Goal: Transaction & Acquisition: Book appointment/travel/reservation

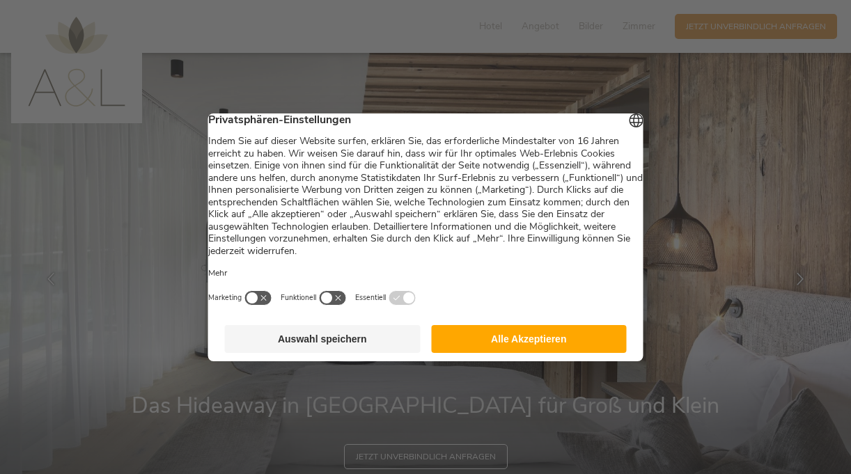
click at [497, 344] on button "Alle Akzeptieren" at bounding box center [529, 339] width 196 height 28
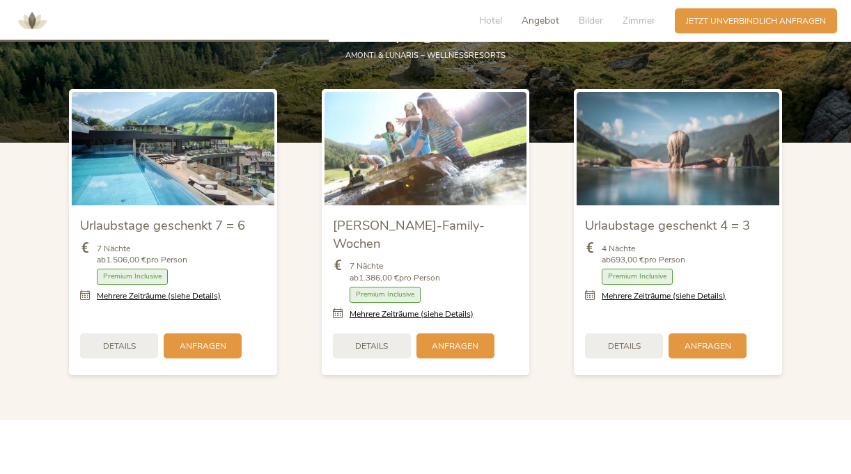
scroll to position [1392, 0]
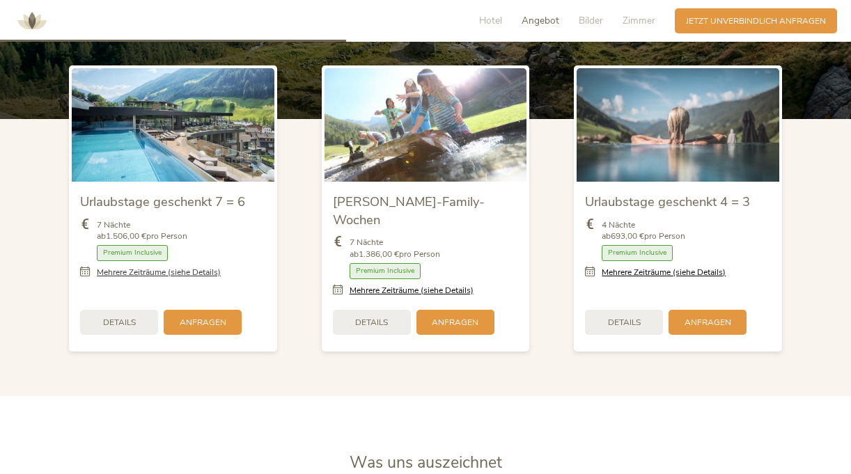
click at [107, 276] on link "Mehrere Zeiträume (siehe Details)" at bounding box center [159, 273] width 124 height 12
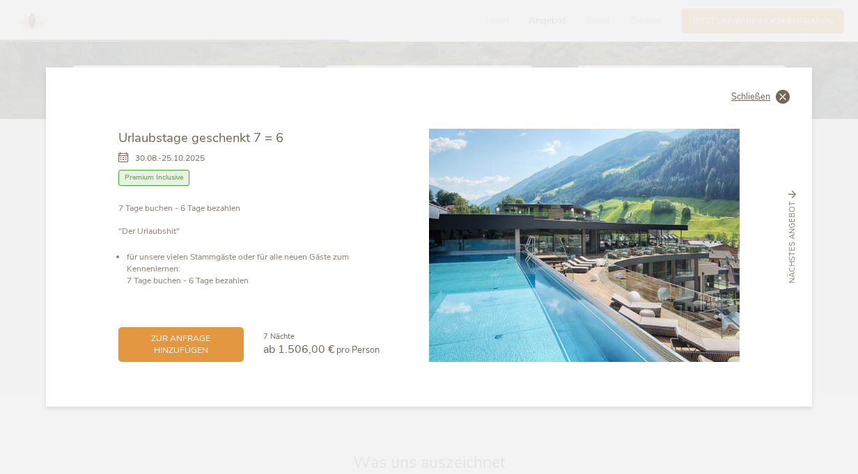
click at [739, 95] on span "Schließen" at bounding box center [750, 97] width 39 height 9
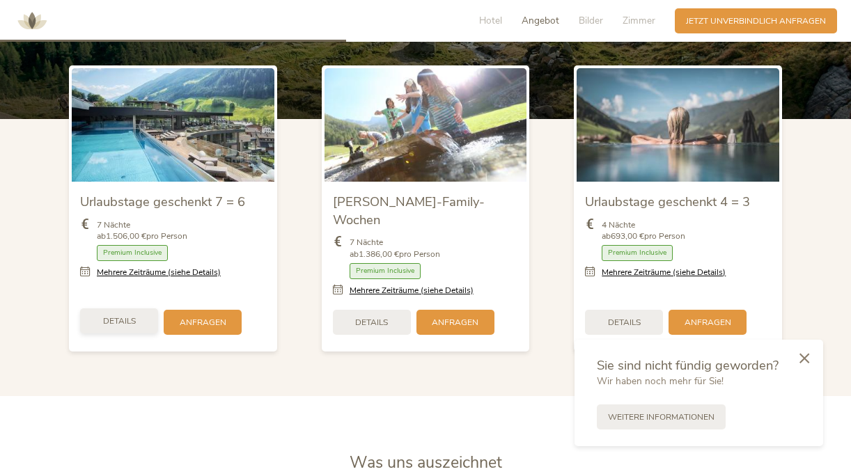
click at [113, 315] on span "Details" at bounding box center [119, 321] width 33 height 12
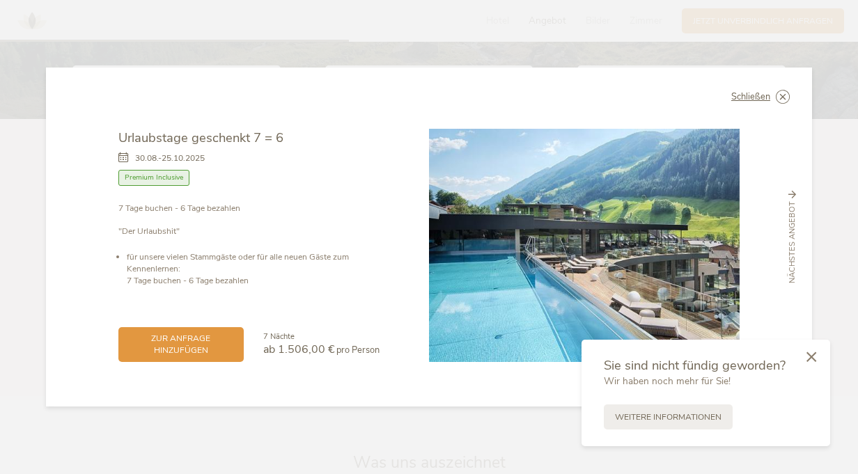
click at [811, 358] on icon at bounding box center [811, 357] width 10 height 10
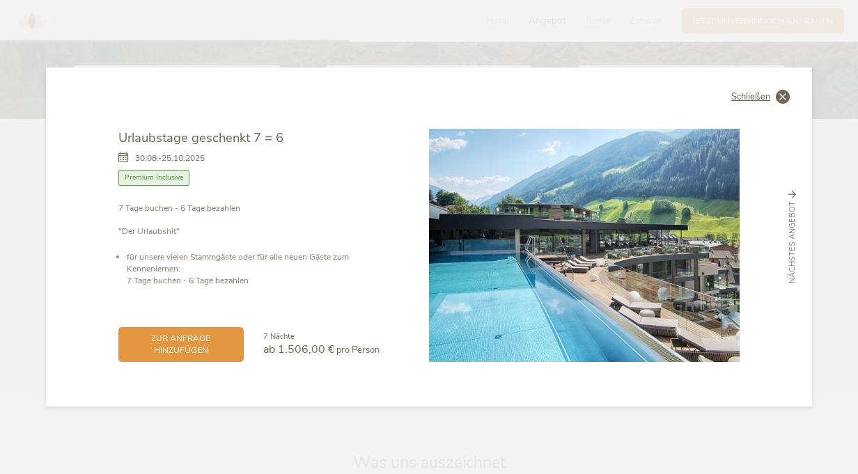
click at [744, 89] on div "Schließen Urlaubstage geschenkt 7 = 6 [DATE]-[DATE] Halbpension" at bounding box center [429, 237] width 766 height 338
click at [742, 101] on span "Schließen" at bounding box center [750, 97] width 39 height 9
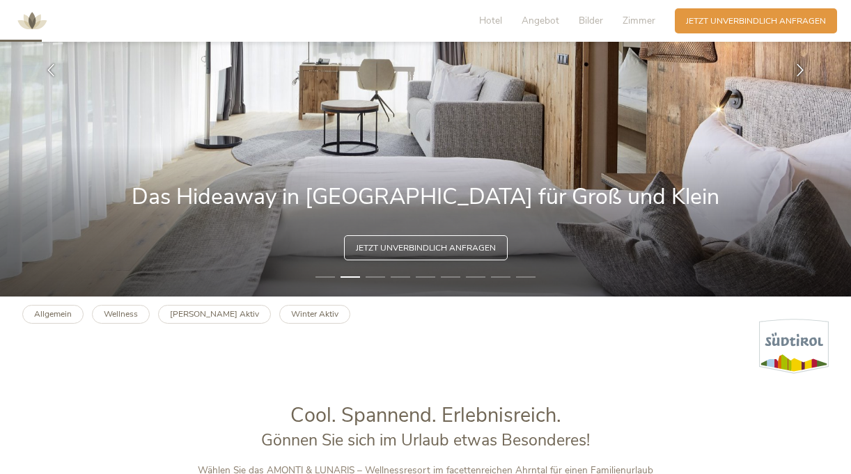
scroll to position [0, 0]
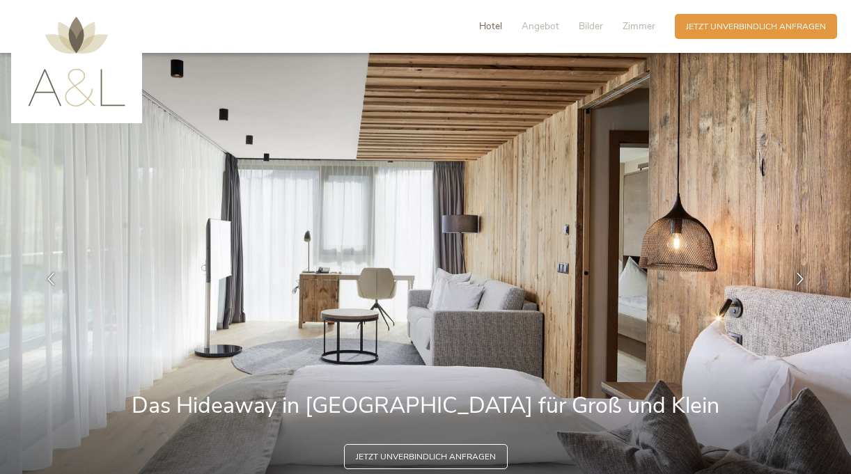
click at [489, 31] on span "Hotel" at bounding box center [490, 25] width 23 height 13
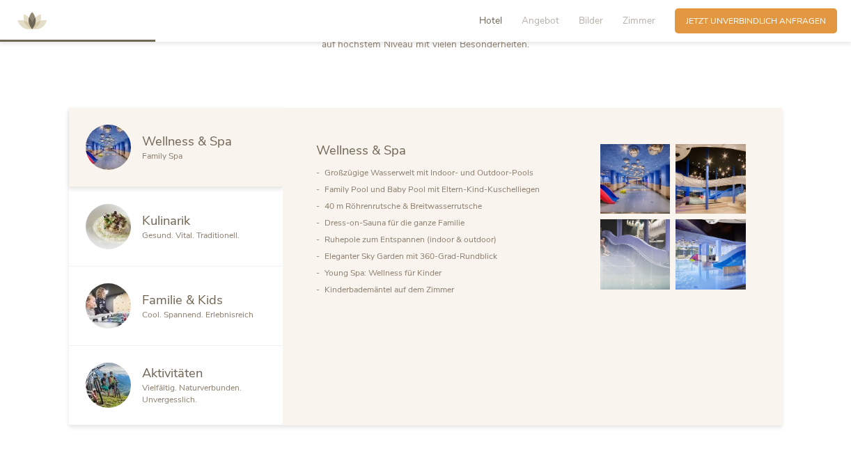
scroll to position [624, 0]
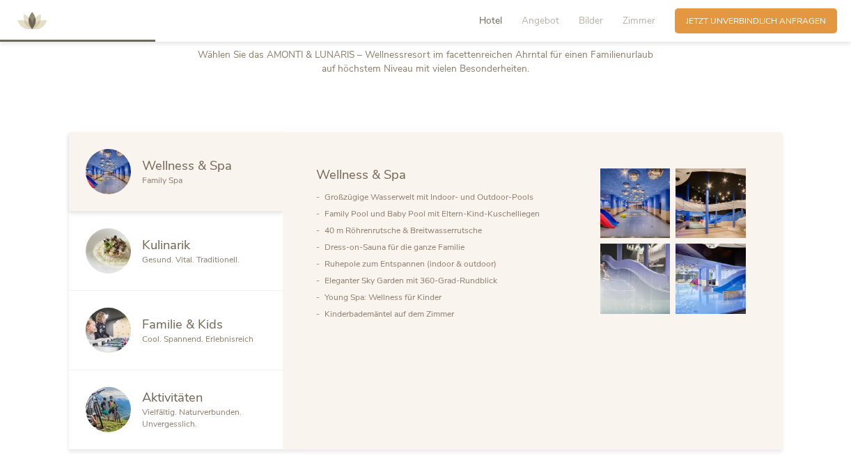
click at [216, 249] on div "Kulinarik" at bounding box center [204, 245] width 124 height 18
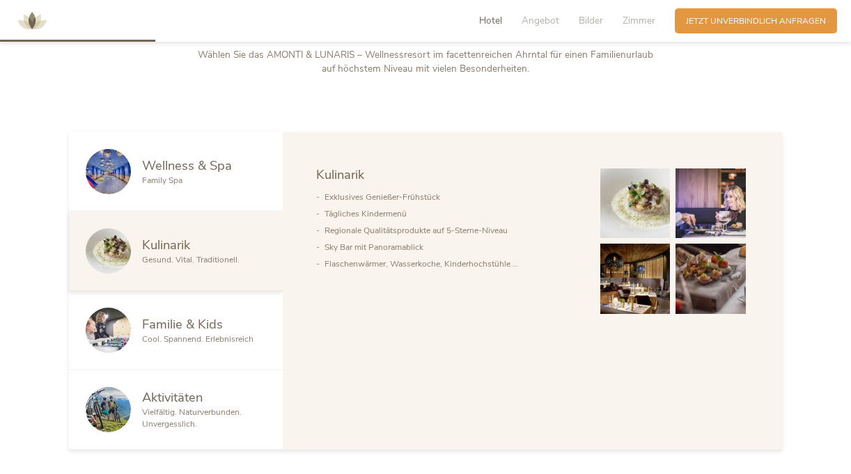
click at [208, 343] on span "Cool. Spannend. Erlebnisreich" at bounding box center [197, 338] width 111 height 11
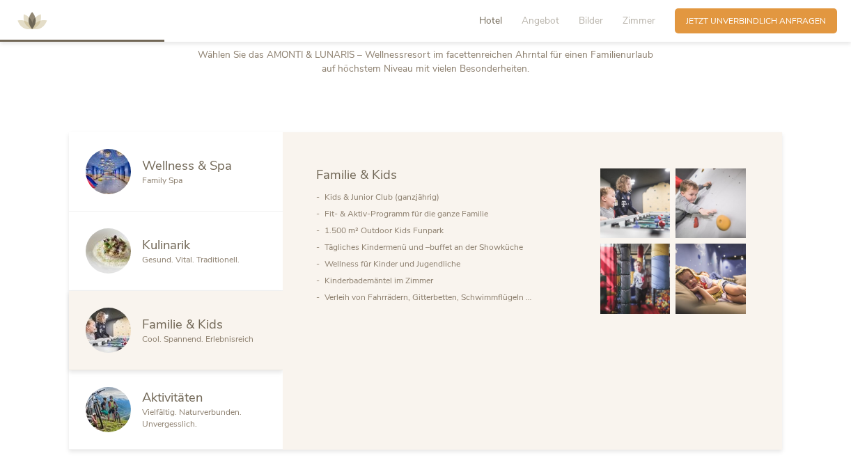
scroll to position [694, 0]
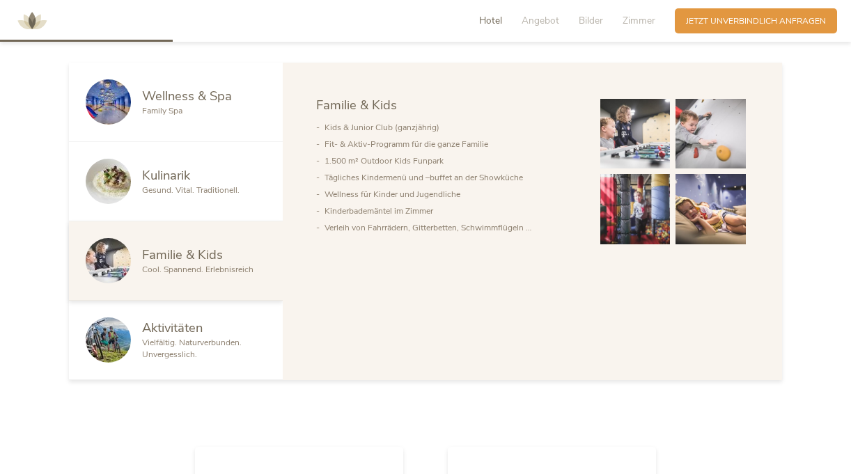
click at [208, 338] on span "Vielfältig. Naturverbunden. Unvergesslich." at bounding box center [192, 348] width 100 height 23
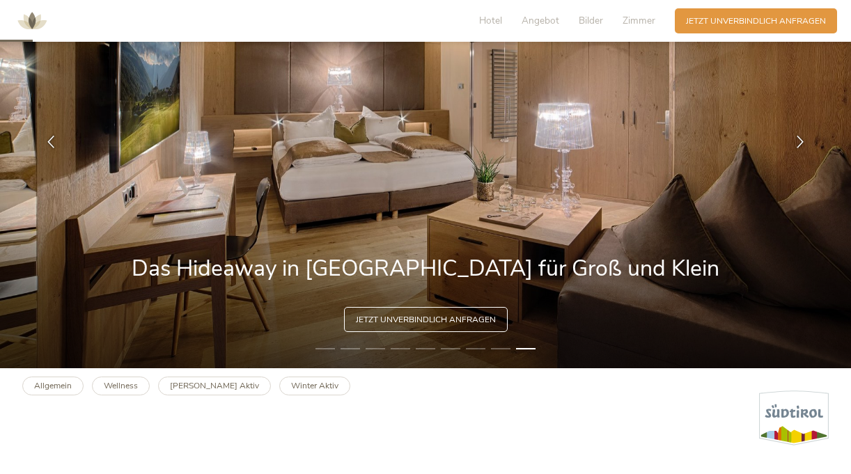
scroll to position [68, 0]
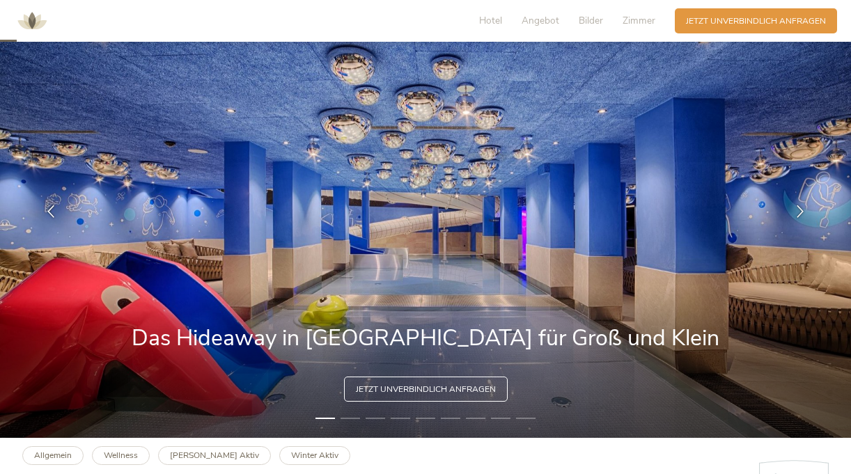
click at [349, 413] on li "2" at bounding box center [349, 418] width 19 height 11
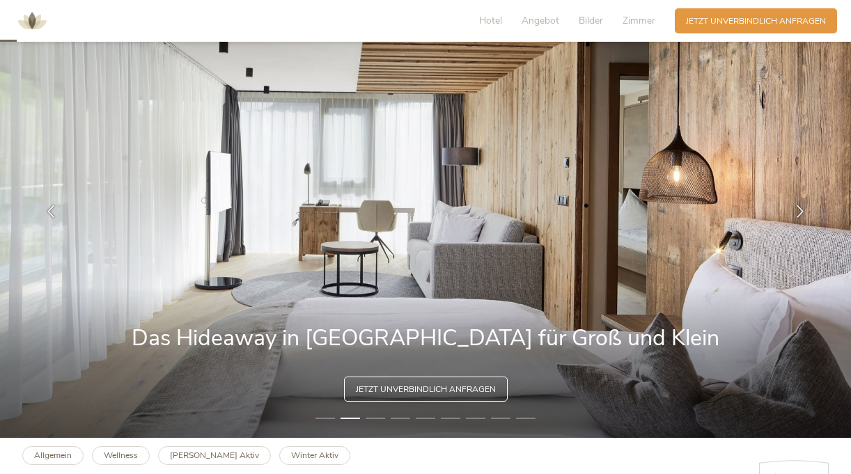
click at [371, 416] on li "3" at bounding box center [374, 418] width 19 height 11
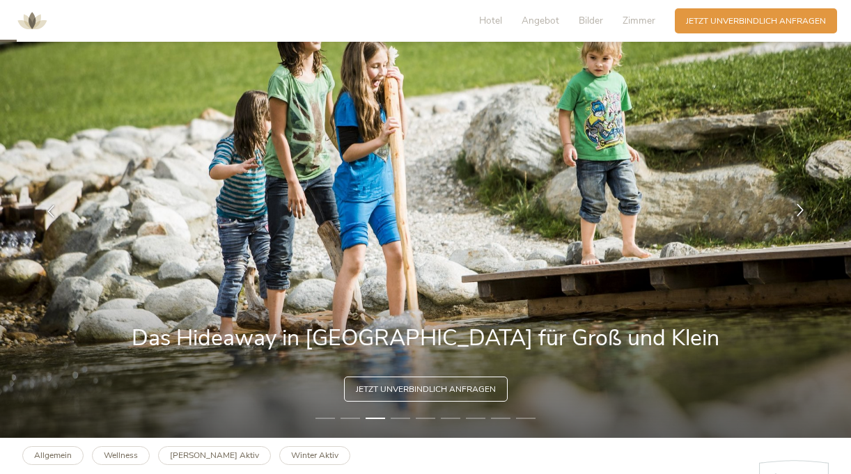
click at [800, 210] on icon at bounding box center [800, 210] width 13 height 13
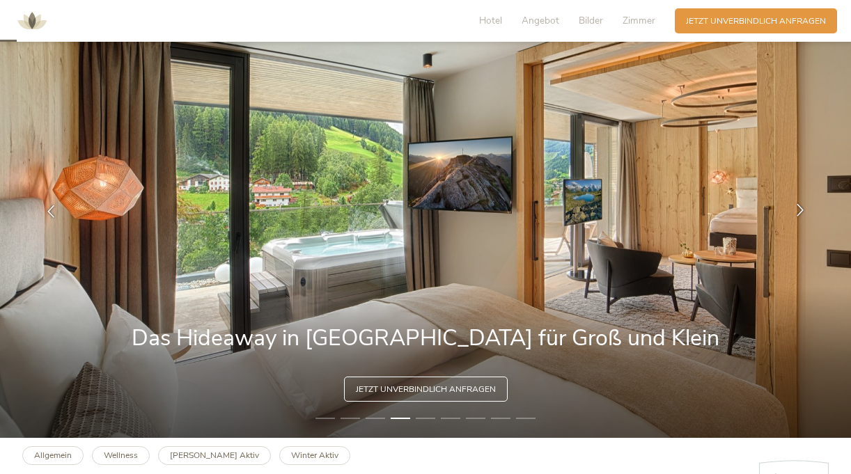
click at [800, 209] on icon at bounding box center [800, 210] width 13 height 13
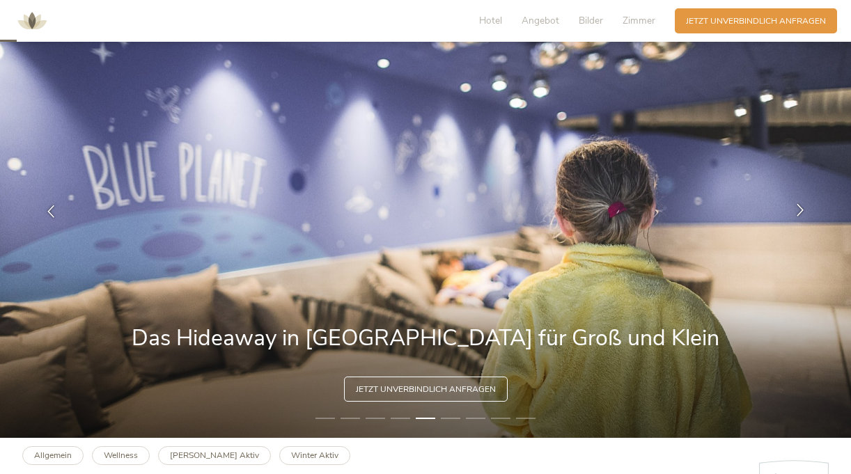
click at [799, 209] on icon at bounding box center [800, 210] width 13 height 13
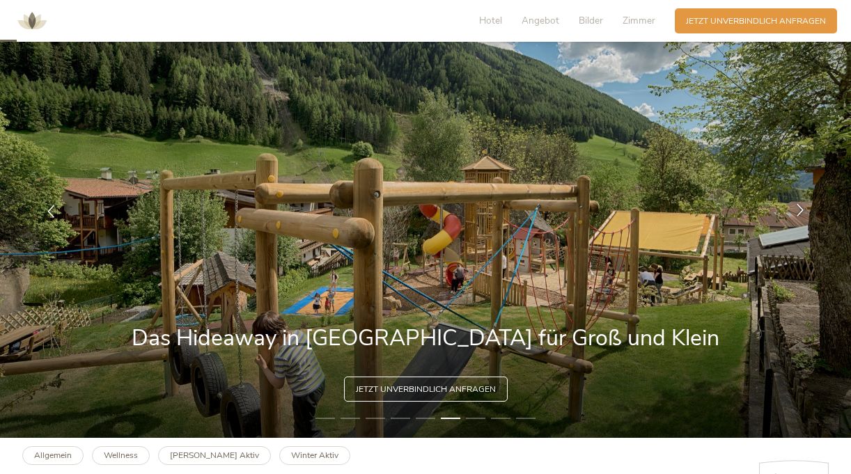
click at [799, 209] on icon at bounding box center [800, 210] width 13 height 13
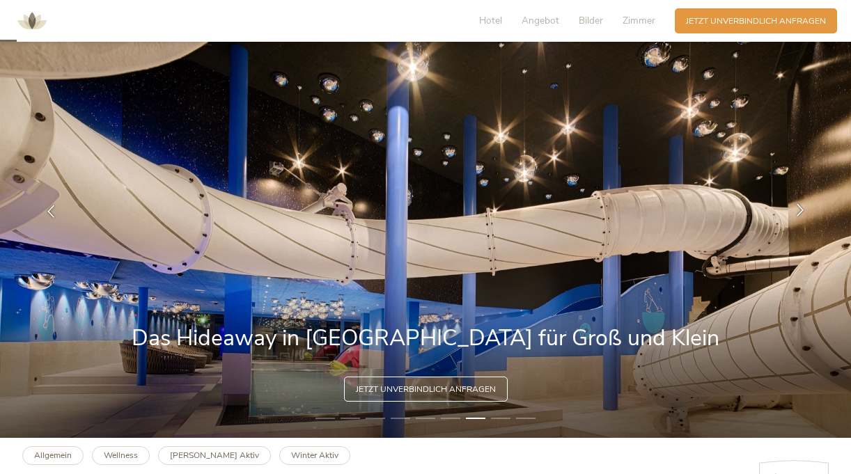
click at [799, 209] on icon at bounding box center [800, 210] width 13 height 13
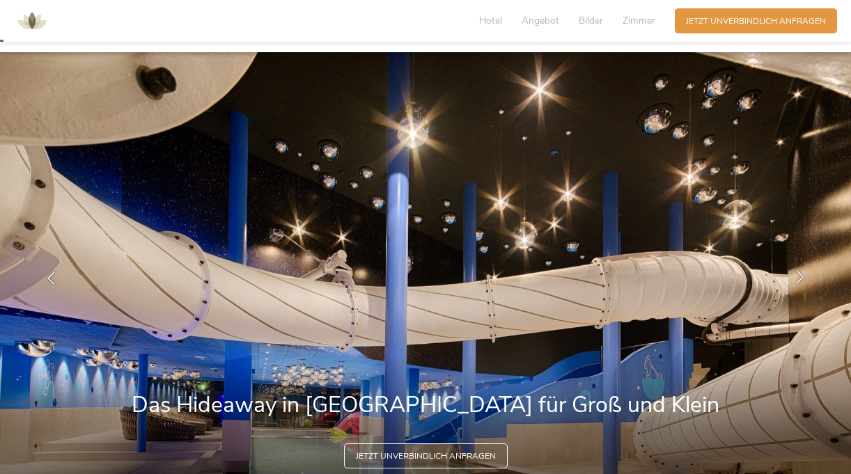
scroll to position [0, 0]
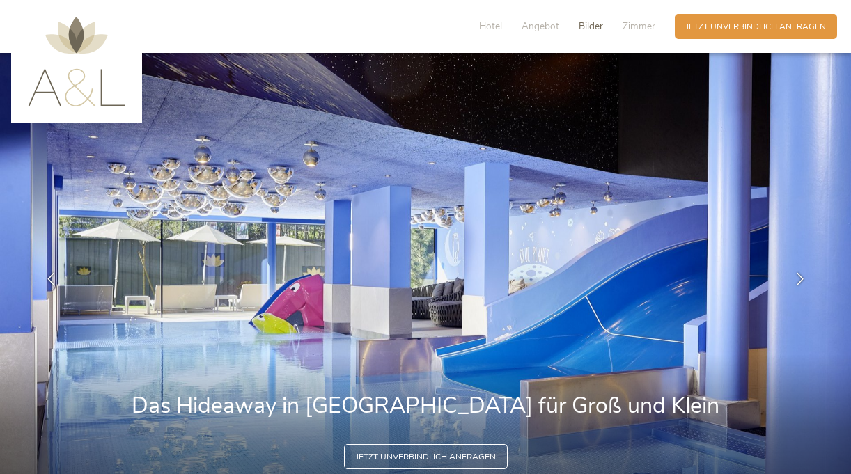
click at [595, 27] on span "Bilder" at bounding box center [590, 25] width 24 height 13
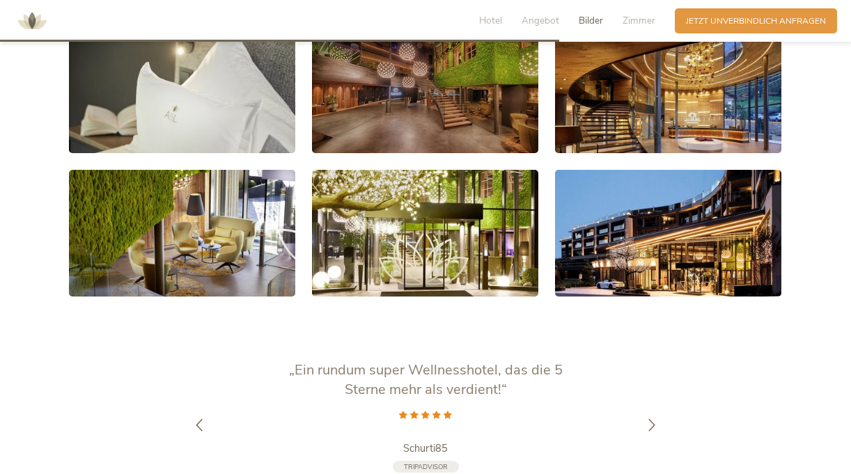
scroll to position [2293, 0]
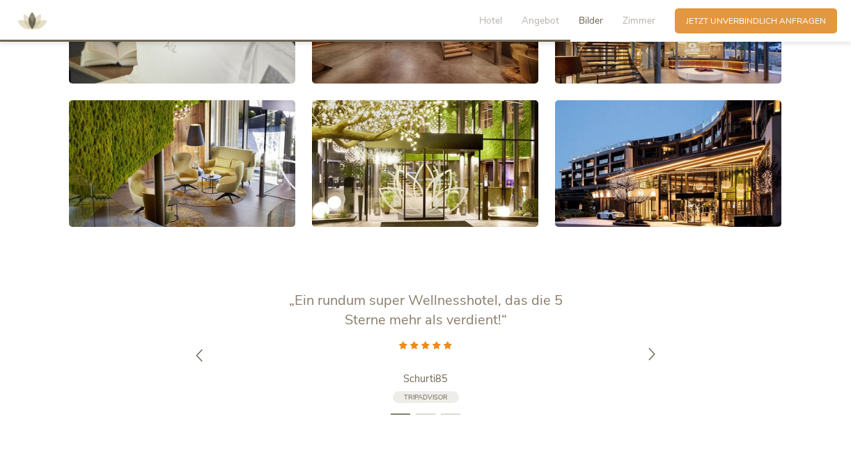
click at [647, 348] on icon at bounding box center [651, 354] width 13 height 13
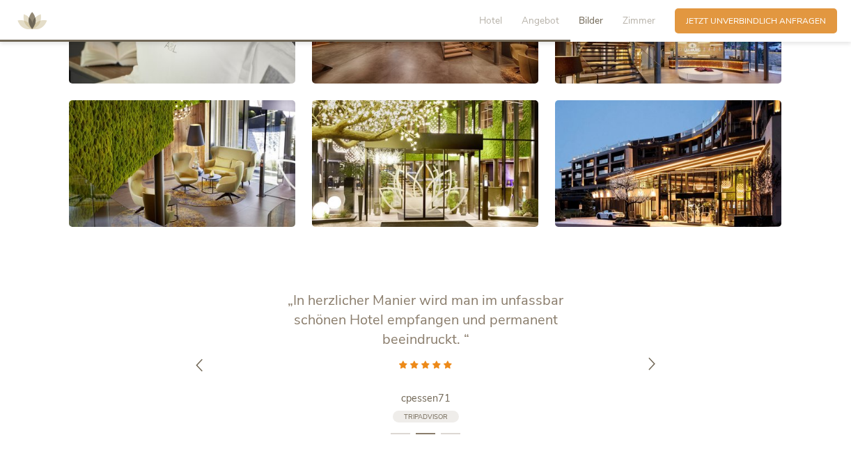
click at [647, 348] on div at bounding box center [651, 365] width 35 height 35
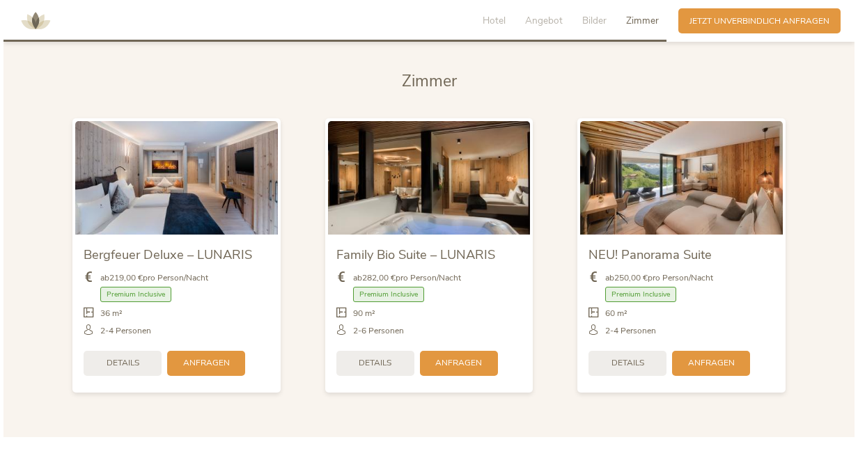
scroll to position [2780, 0]
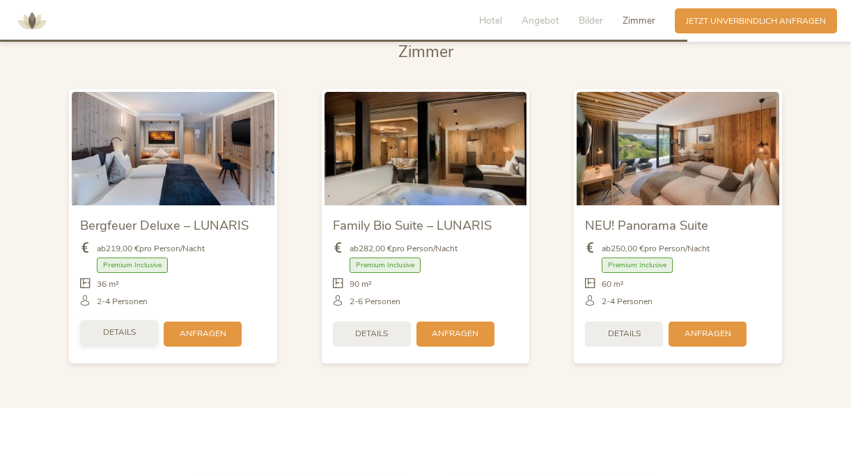
click at [109, 326] on span "Details" at bounding box center [119, 332] width 33 height 12
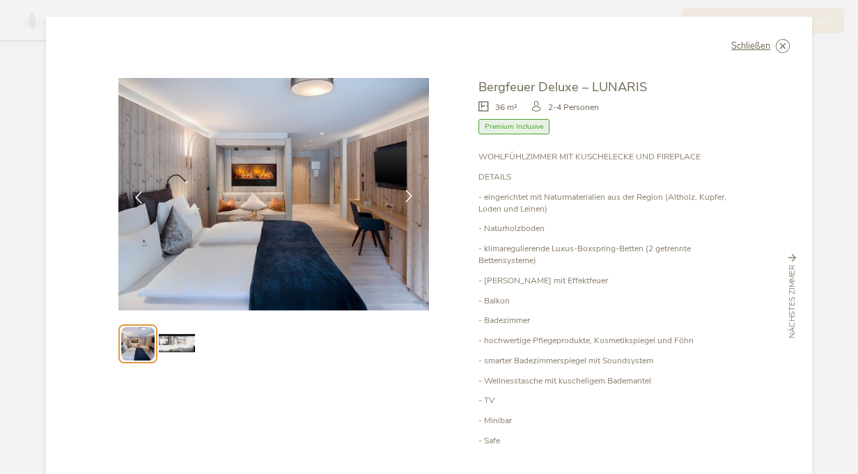
click at [405, 194] on icon at bounding box center [408, 196] width 13 height 13
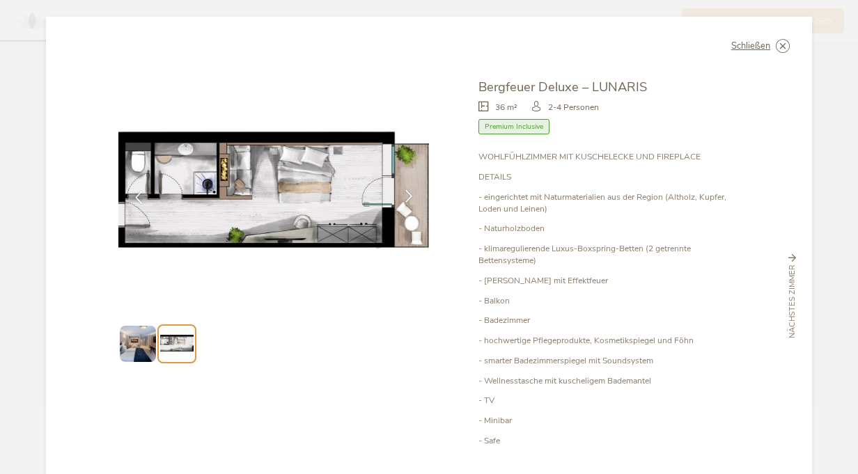
click at [405, 194] on icon at bounding box center [408, 196] width 13 height 13
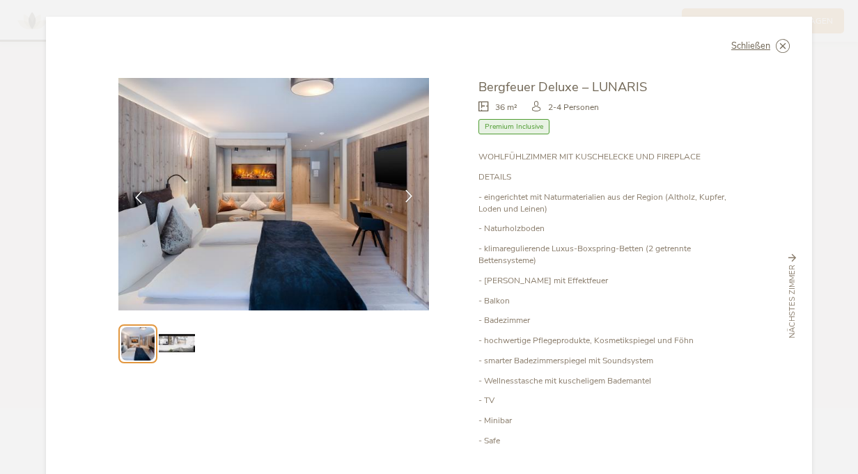
click at [405, 194] on icon at bounding box center [408, 196] width 13 height 13
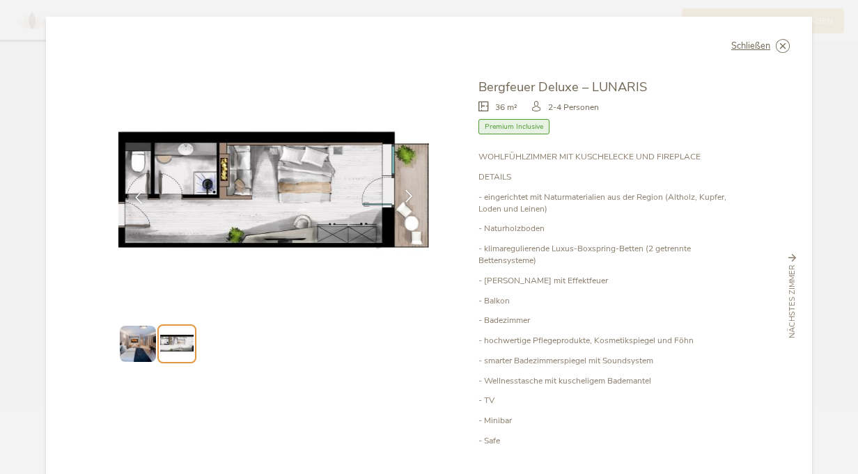
click at [405, 194] on icon at bounding box center [408, 196] width 13 height 13
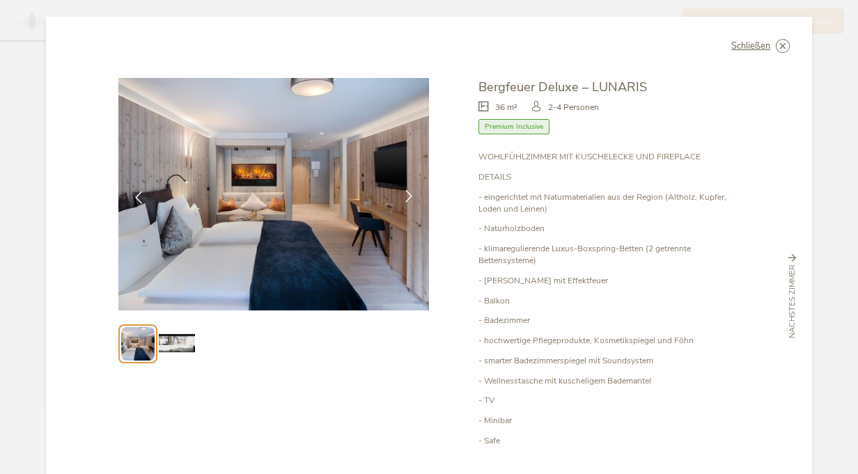
click at [405, 194] on icon at bounding box center [408, 196] width 13 height 13
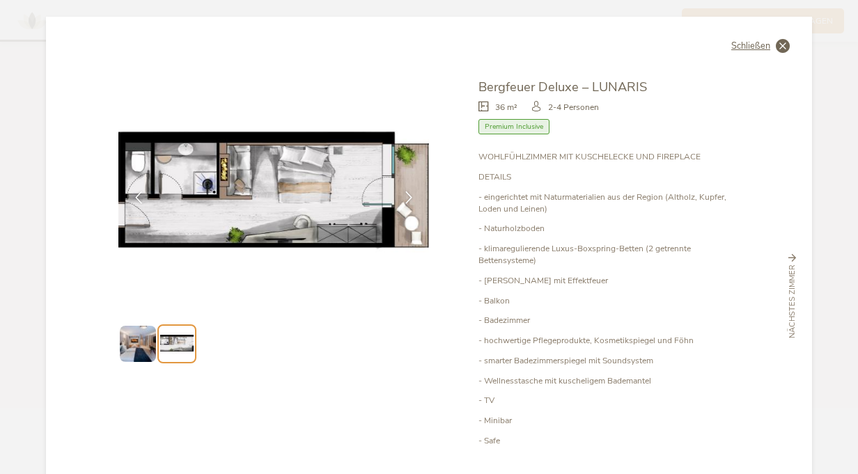
click at [744, 45] on span "Schließen" at bounding box center [750, 46] width 39 height 9
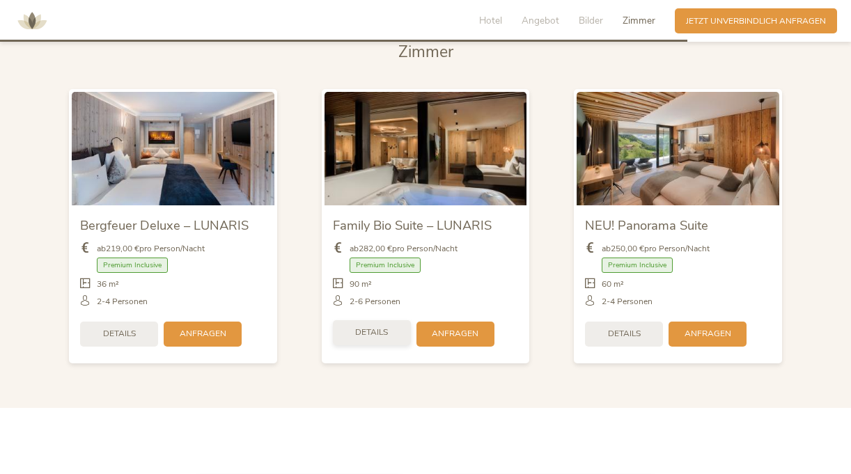
click at [359, 326] on span "Details" at bounding box center [371, 332] width 33 height 12
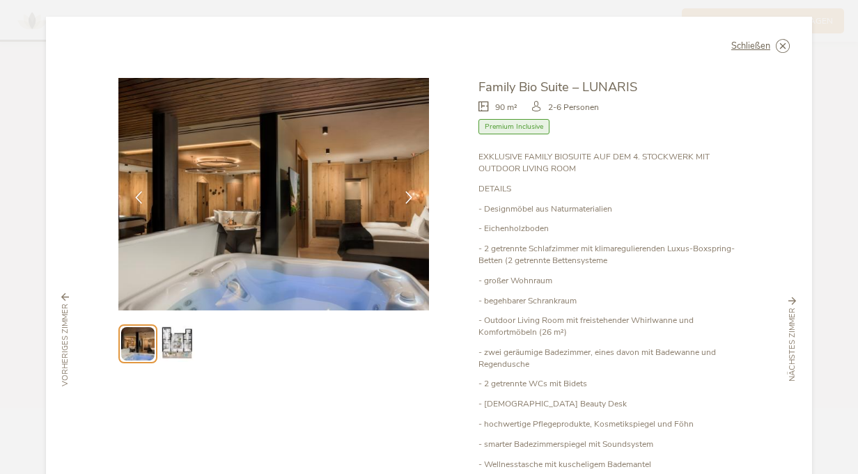
click at [179, 346] on img at bounding box center [177, 344] width 36 height 36
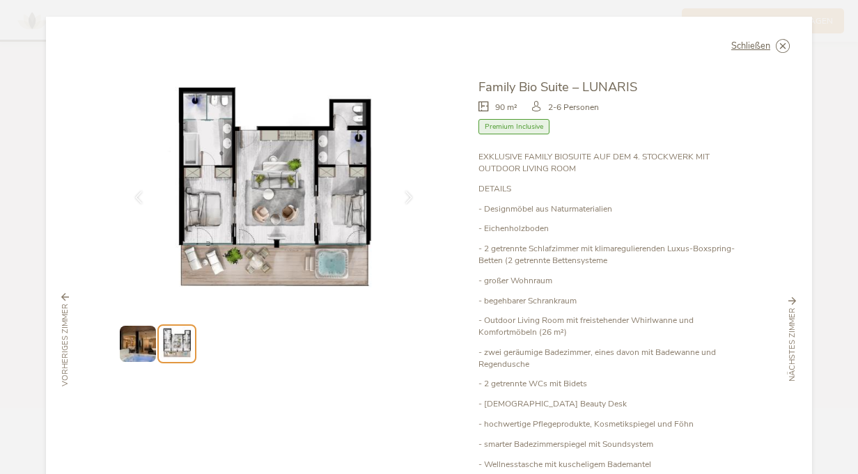
click at [129, 347] on img at bounding box center [138, 344] width 36 height 36
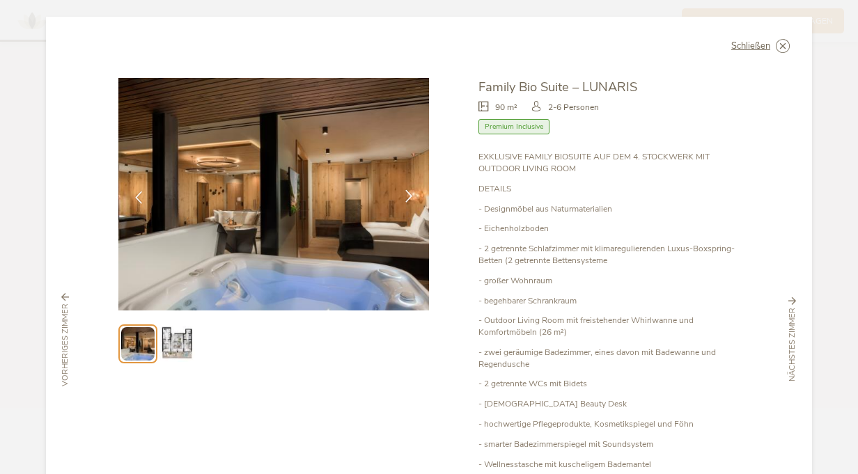
click at [407, 193] on icon at bounding box center [408, 196] width 13 height 13
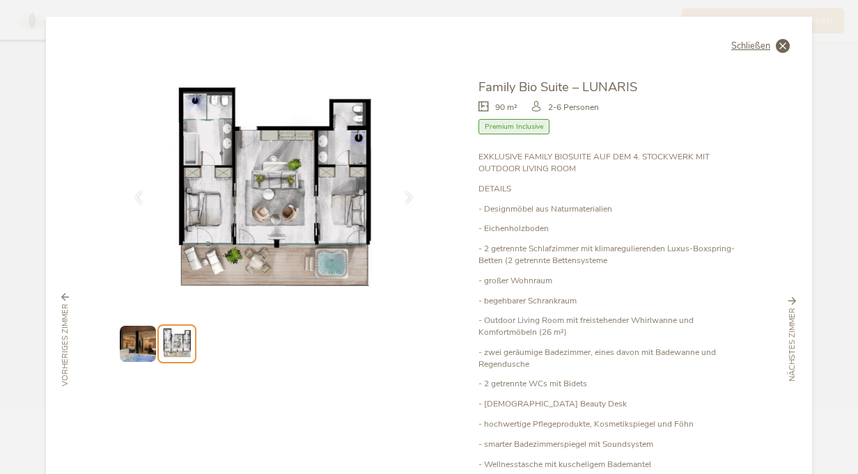
click at [747, 47] on span "Schließen" at bounding box center [750, 46] width 39 height 9
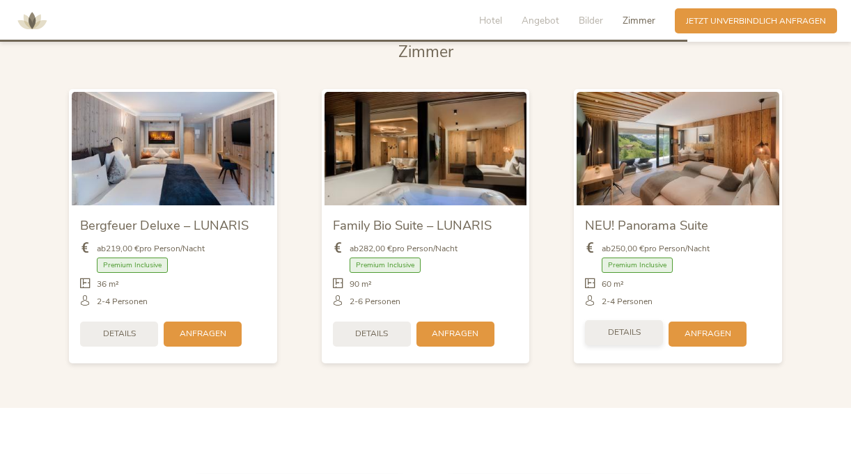
click at [624, 326] on span "Details" at bounding box center [624, 332] width 33 height 12
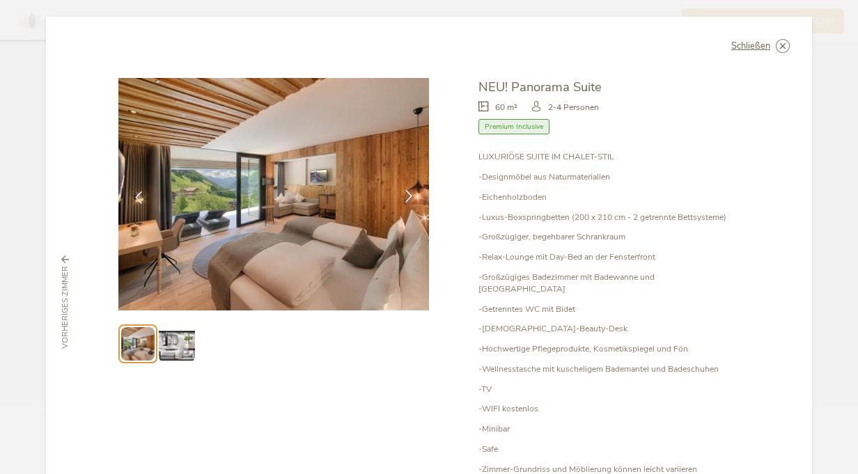
click at [402, 192] on icon at bounding box center [408, 196] width 13 height 13
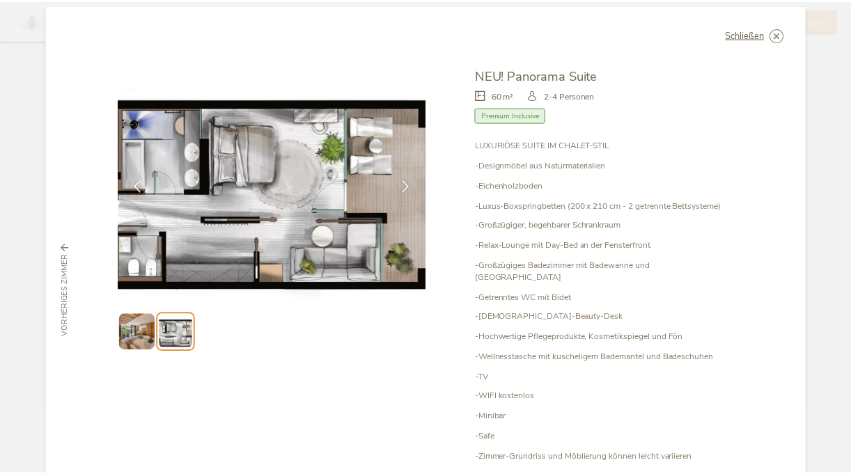
scroll to position [0, 0]
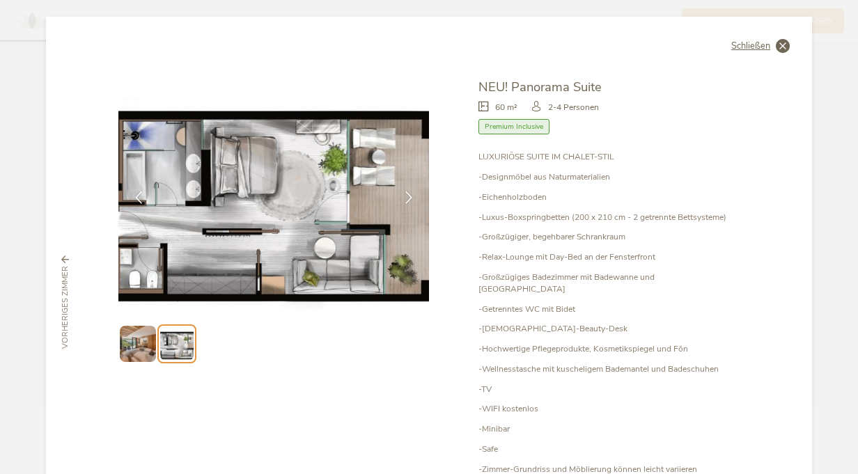
click at [749, 42] on span "Schließen" at bounding box center [750, 46] width 39 height 9
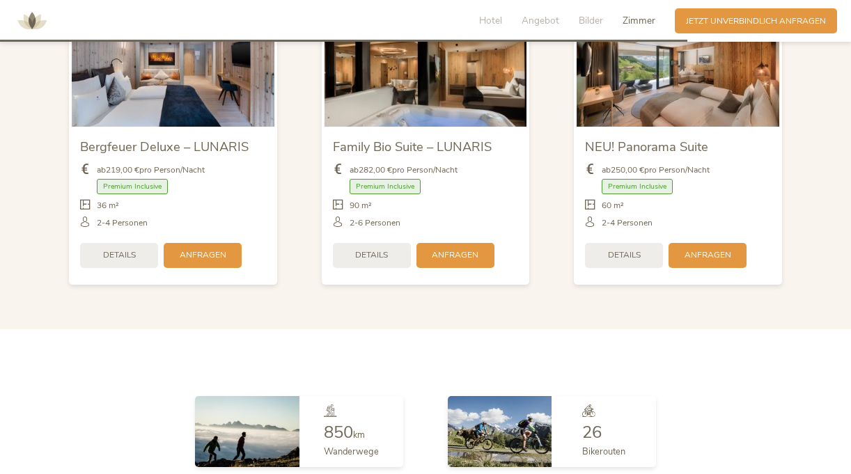
scroll to position [2780, 0]
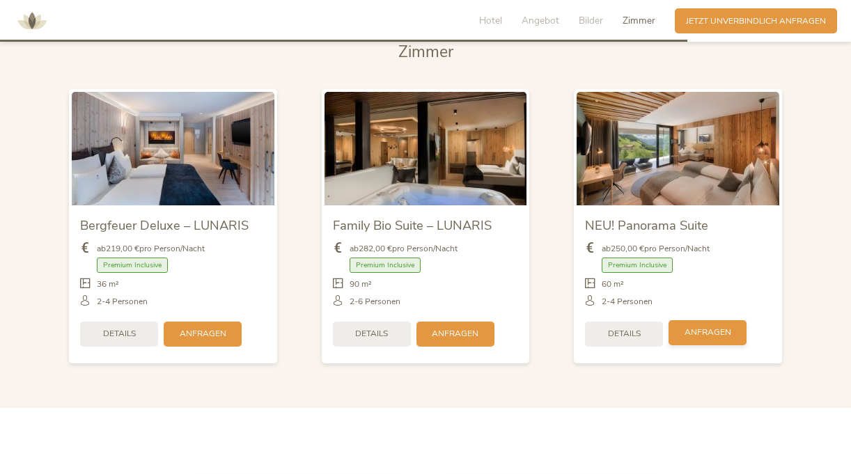
click at [685, 326] on span "Anfragen" at bounding box center [707, 332] width 47 height 12
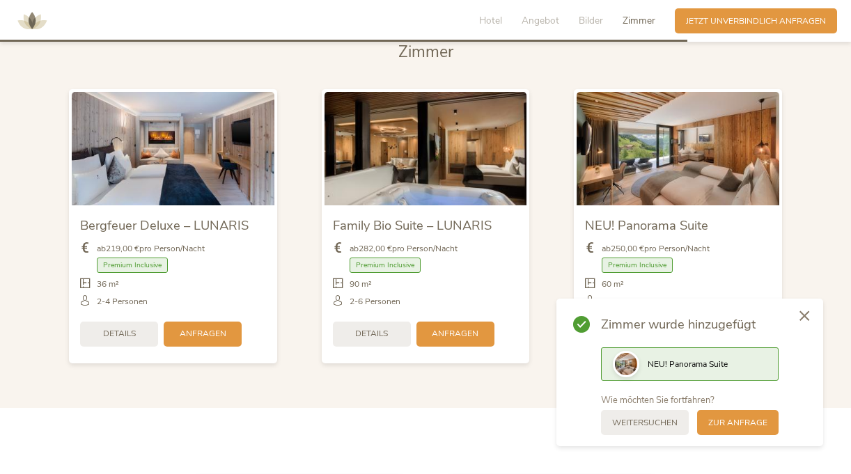
click at [801, 311] on icon at bounding box center [804, 315] width 10 height 10
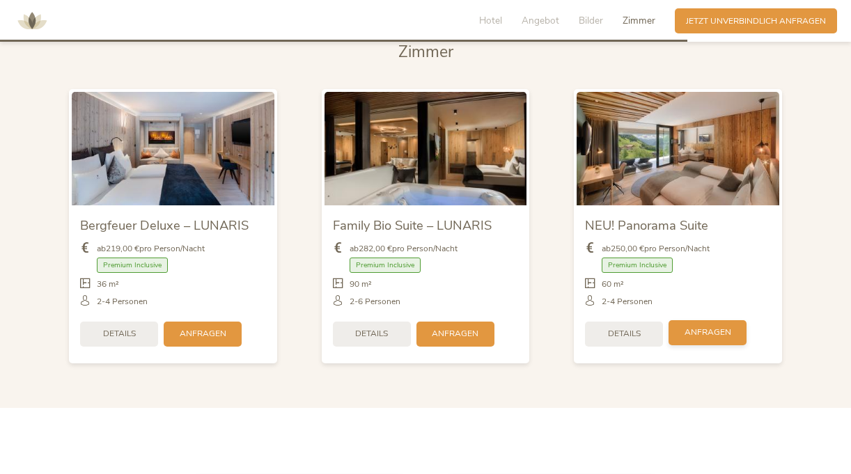
click at [712, 326] on span "Anfragen" at bounding box center [707, 332] width 47 height 12
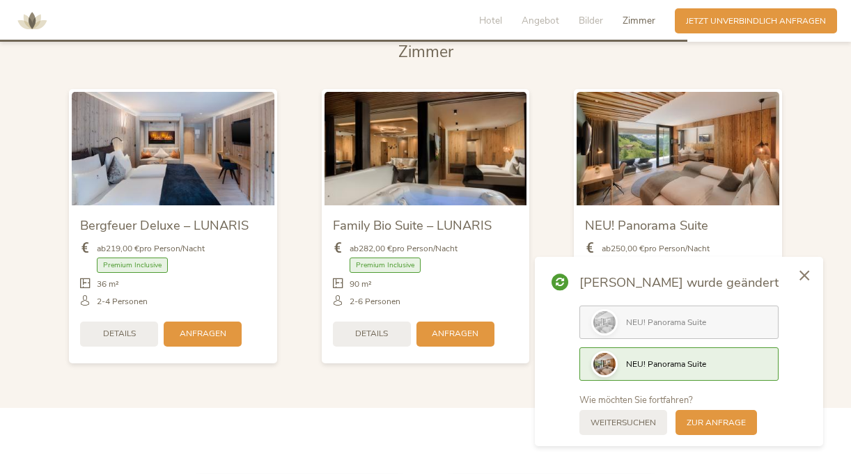
click at [706, 318] on span "NEU! Panorama Suite" at bounding box center [666, 322] width 80 height 11
click at [706, 364] on span "NEU! Panorama Suite" at bounding box center [666, 363] width 80 height 11
click at [725, 420] on span "zur Anfrage" at bounding box center [715, 422] width 59 height 12
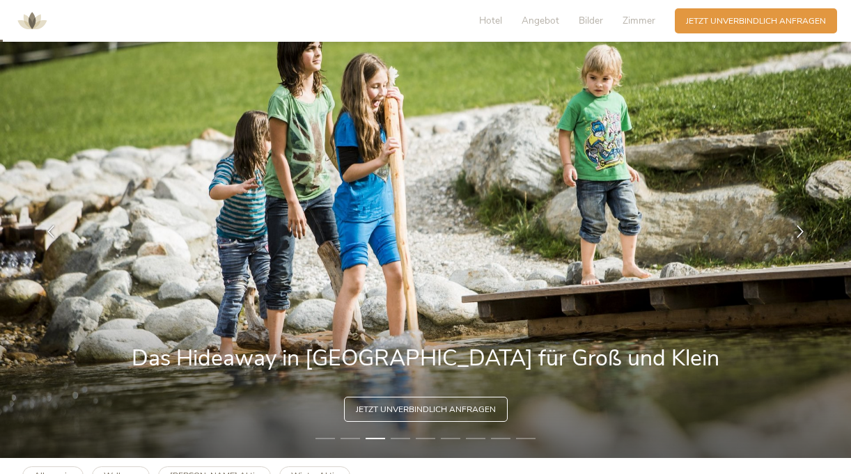
scroll to position [0, 0]
